Goal: Information Seeking & Learning: Understand process/instructions

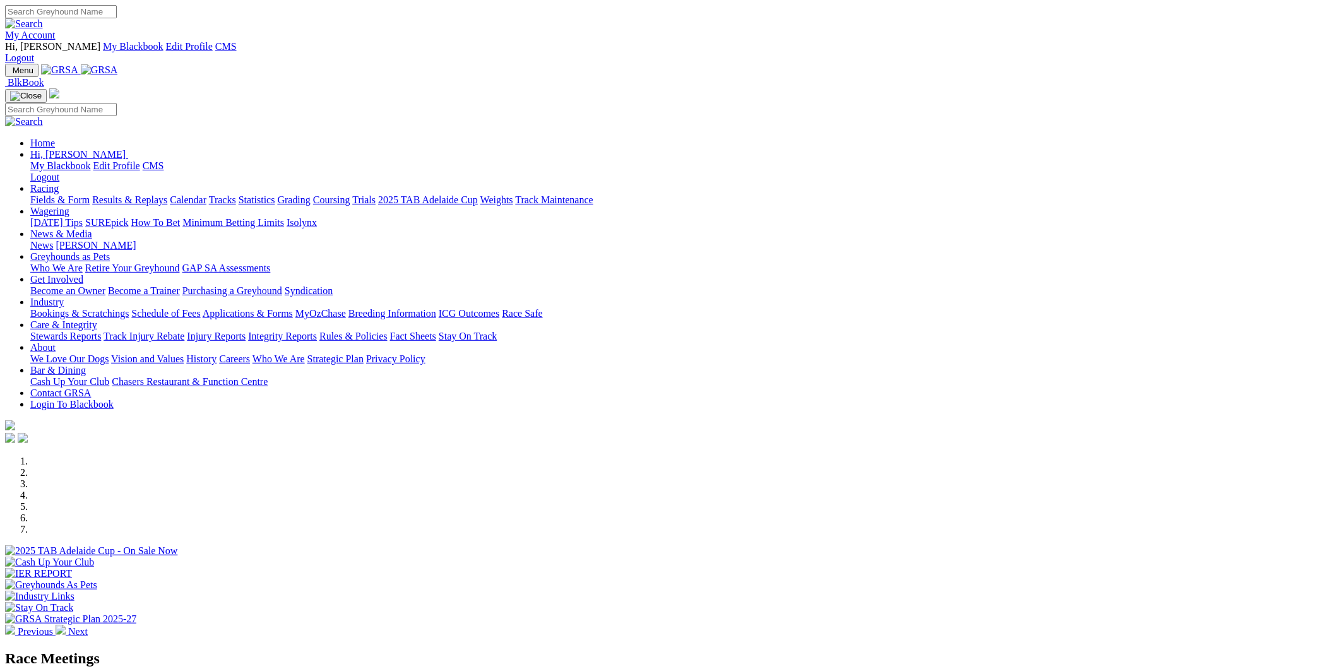
click at [64, 297] on link "Industry" at bounding box center [46, 302] width 33 height 11
click at [97, 319] on link "Care & Integrity" at bounding box center [63, 324] width 67 height 11
click at [387, 331] on link "Rules & Policies" at bounding box center [353, 336] width 68 height 11
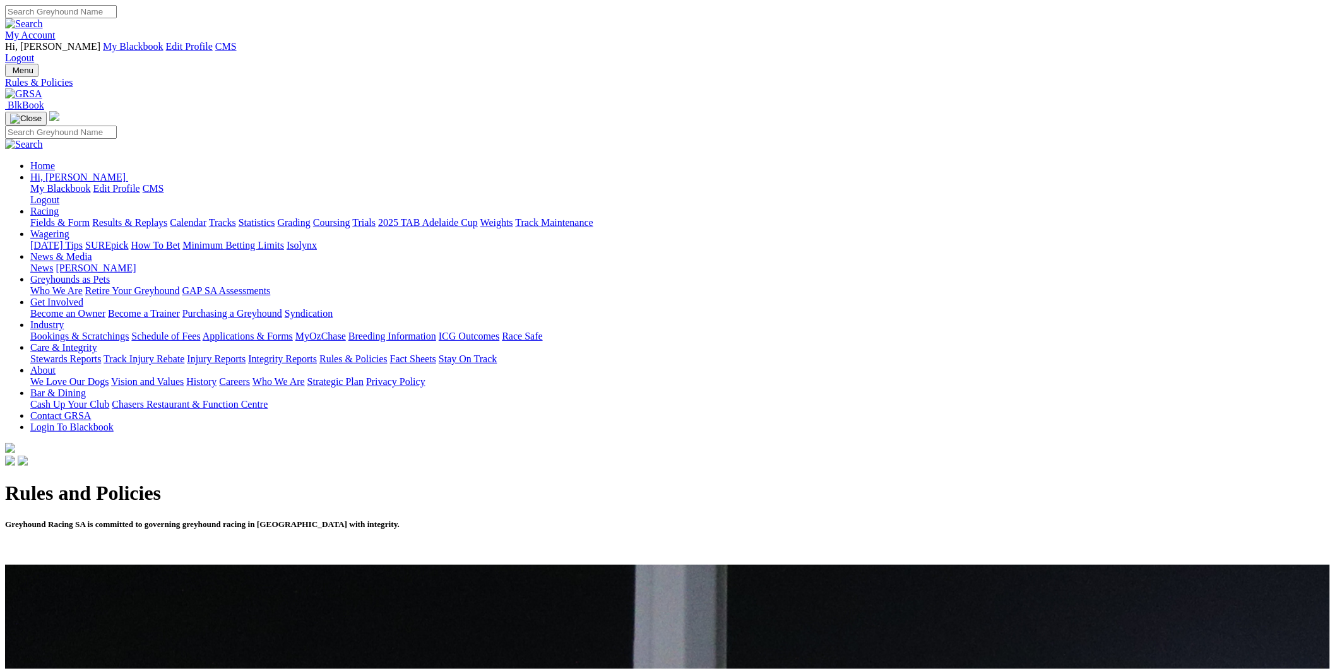
scroll to position [459, 0]
